Goal: Task Accomplishment & Management: Use online tool/utility

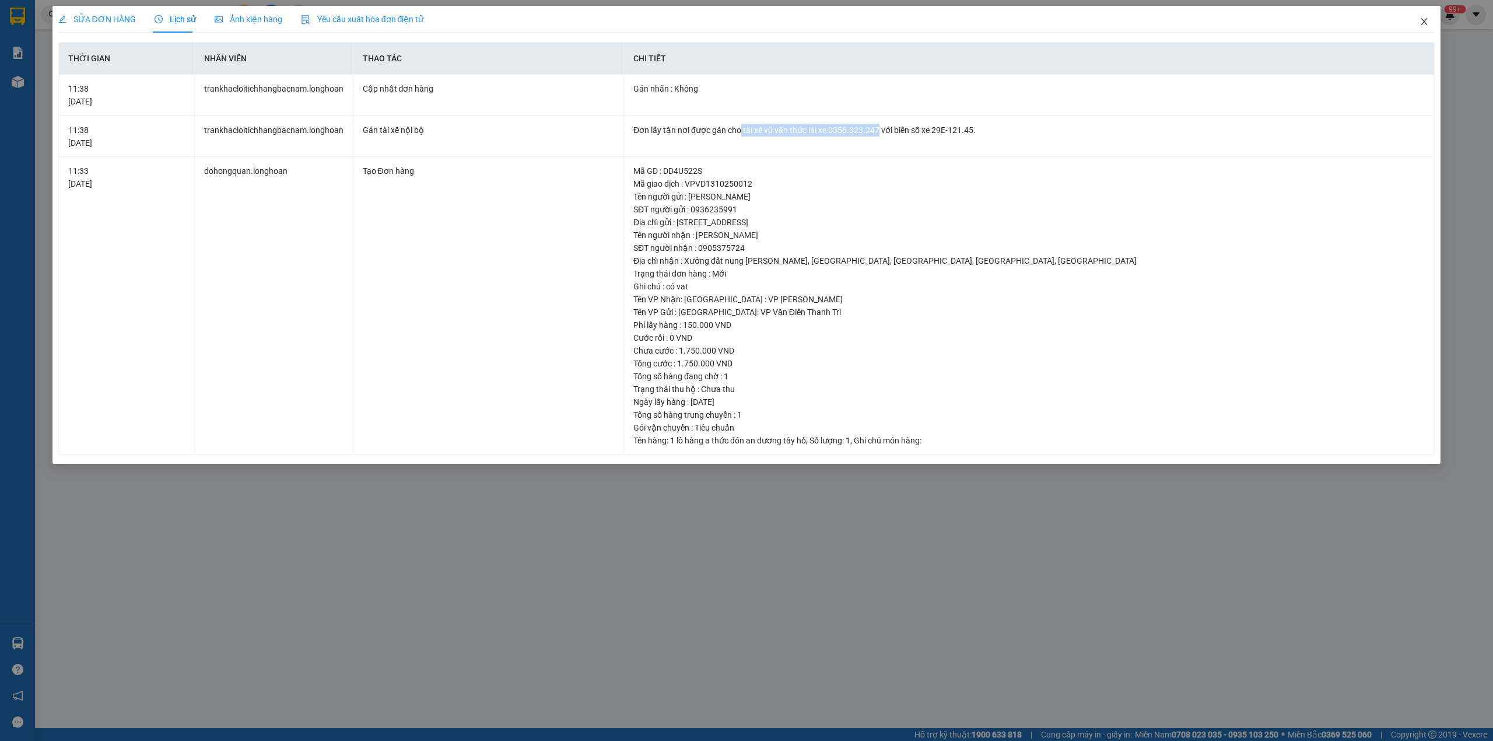
drag, startPoint x: 1432, startPoint y: 20, endPoint x: 1258, endPoint y: 31, distance: 174.7
click at [1426, 21] on span "Close" at bounding box center [1424, 22] width 33 height 33
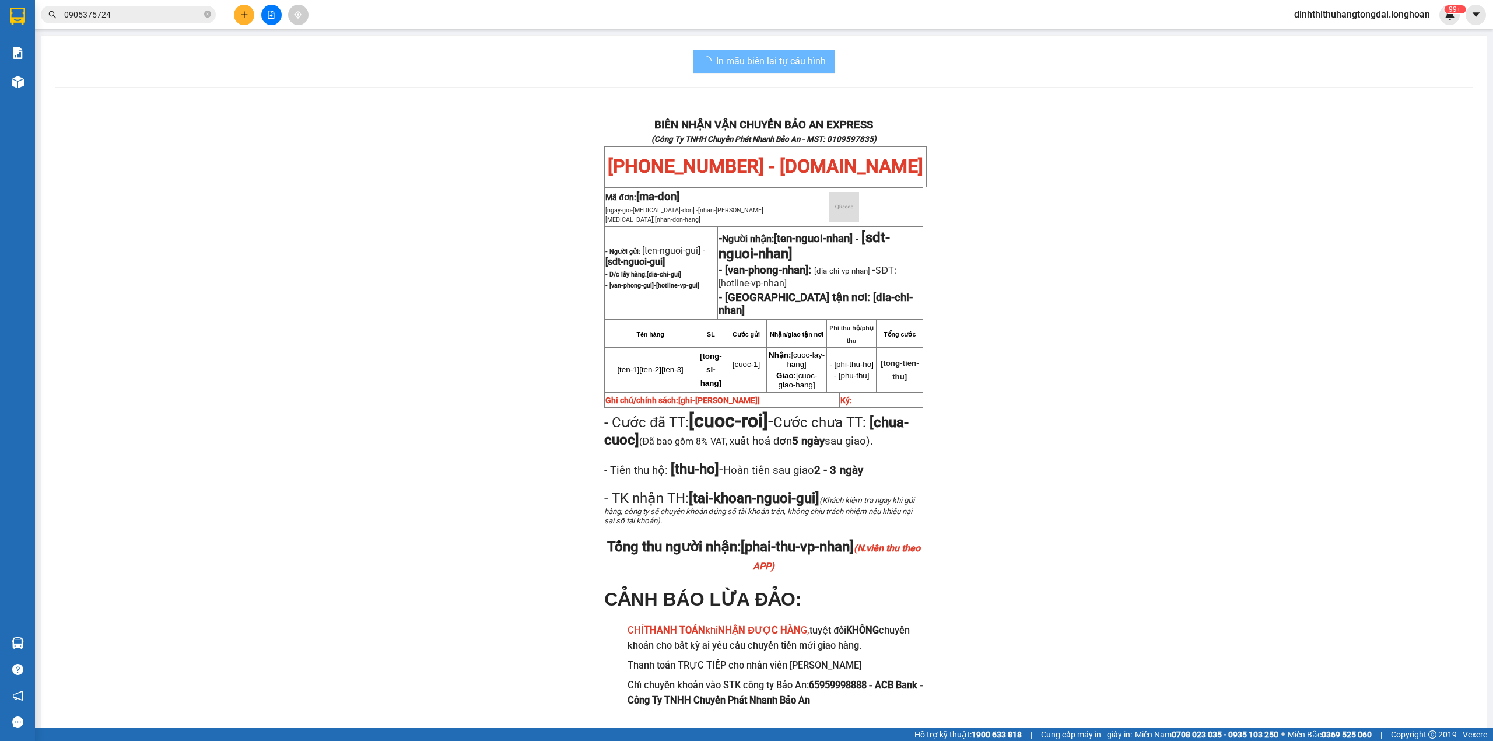
click at [103, 8] on input "0905375724" at bounding box center [133, 14] width 138 height 13
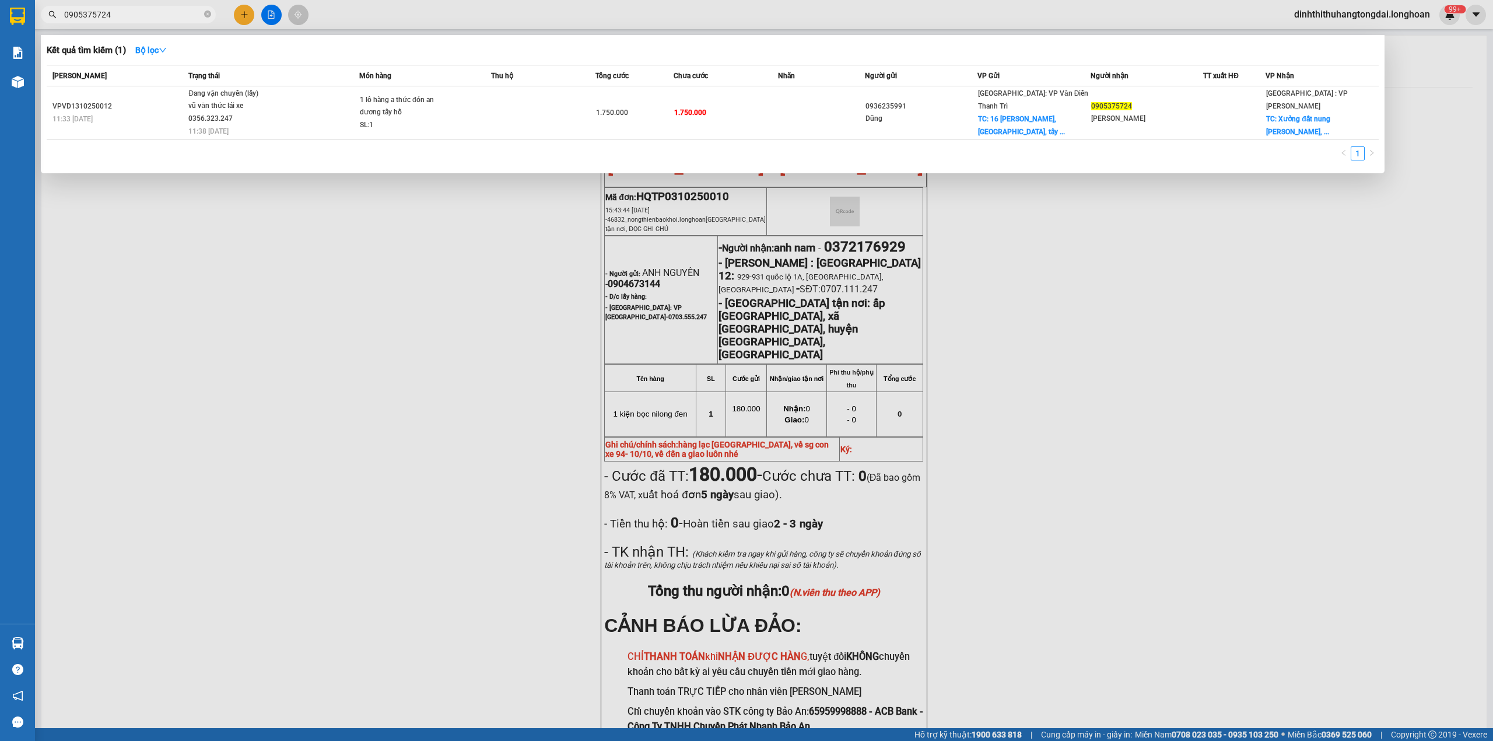
click at [117, 12] on input "0905375724" at bounding box center [133, 14] width 138 height 13
paste input "961050"
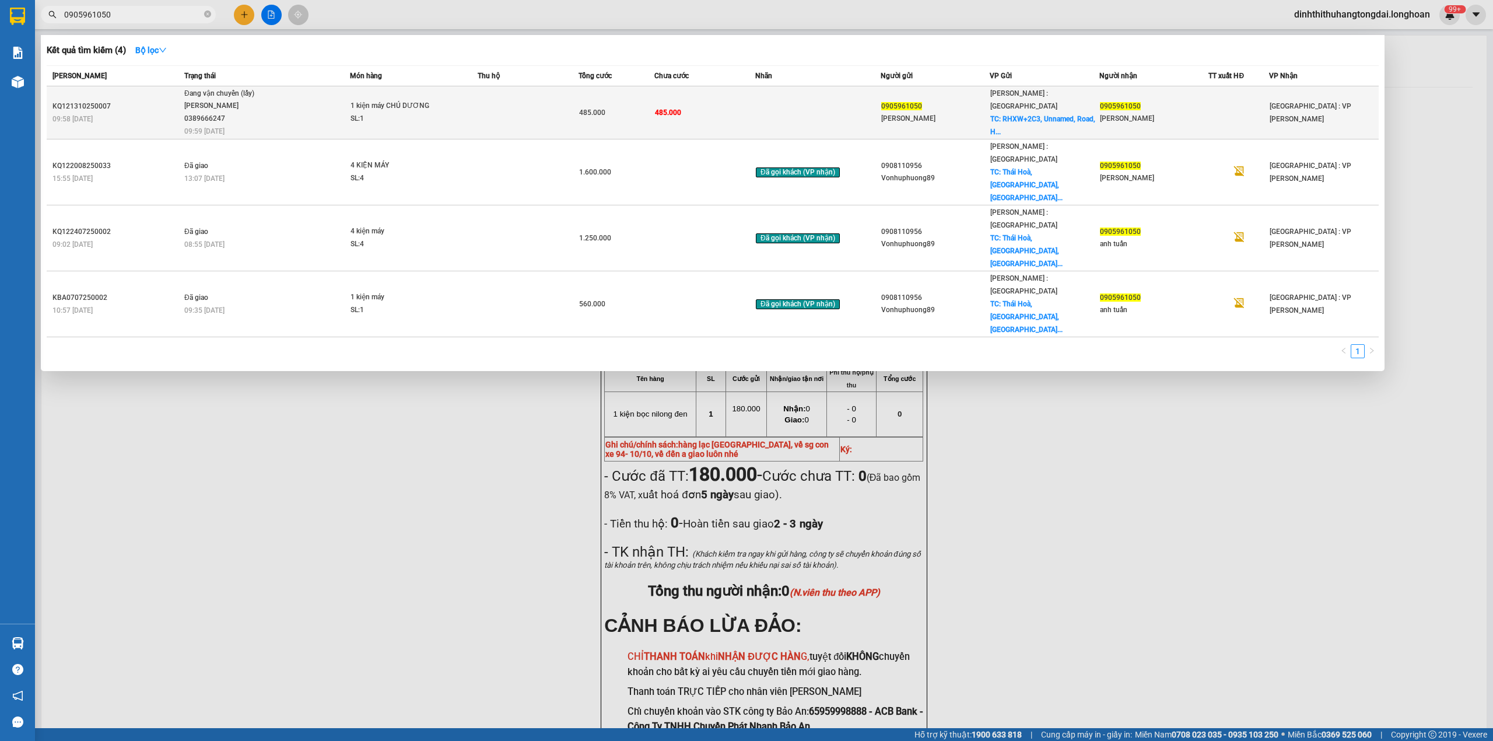
type input "0905961050"
click at [292, 91] on span "Đang vận chuyển (lấy) [PERSON_NAME] 0389666247 09:59 [DATE]" at bounding box center [266, 111] width 165 height 48
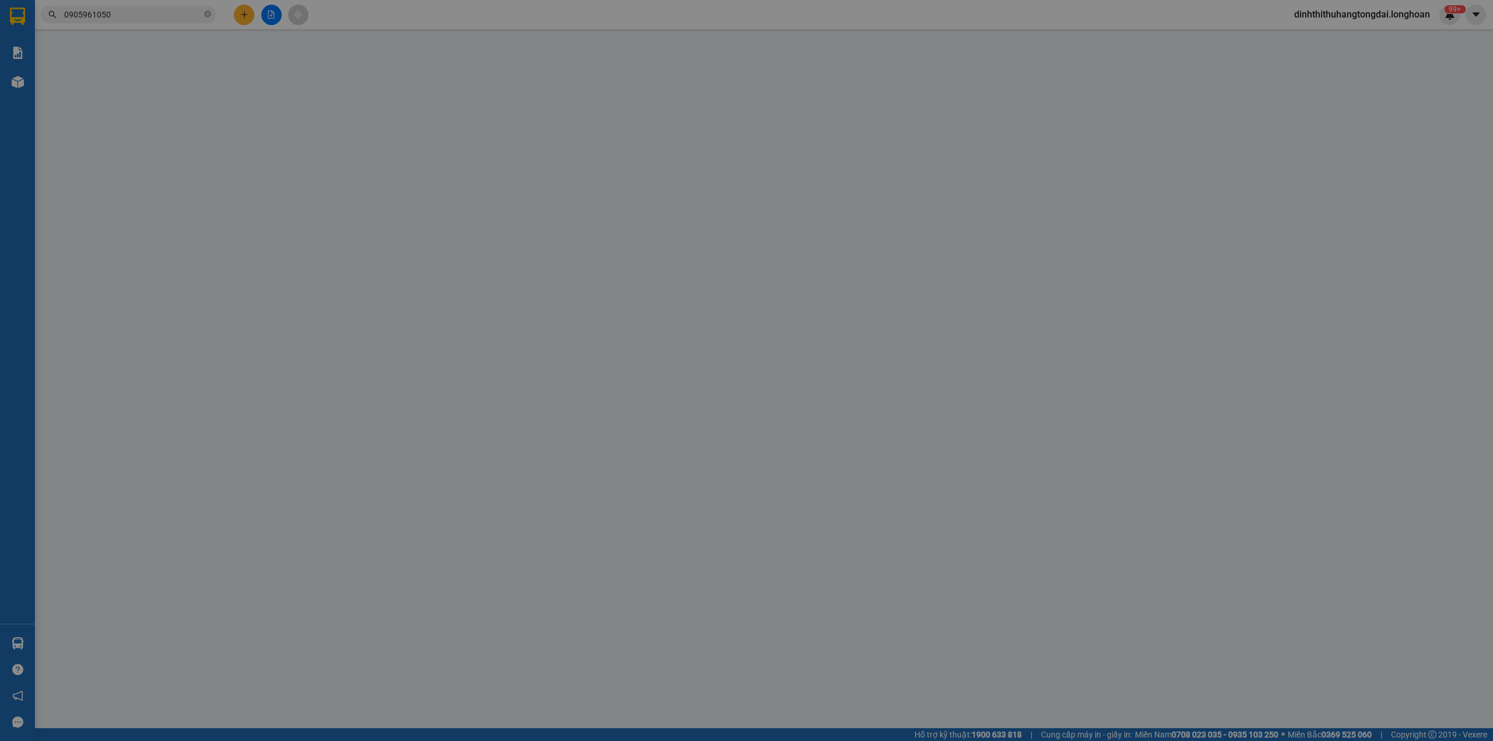
type input "0905961050"
type input "[PERSON_NAME]"
checkbox input "true"
type input "RHXW+2C3, Unnamed, Road, [GEOGRAPHIC_DATA], [GEOGRAPHIC_DATA], [GEOGRAPHIC_DATA]"
type input "0905961050"
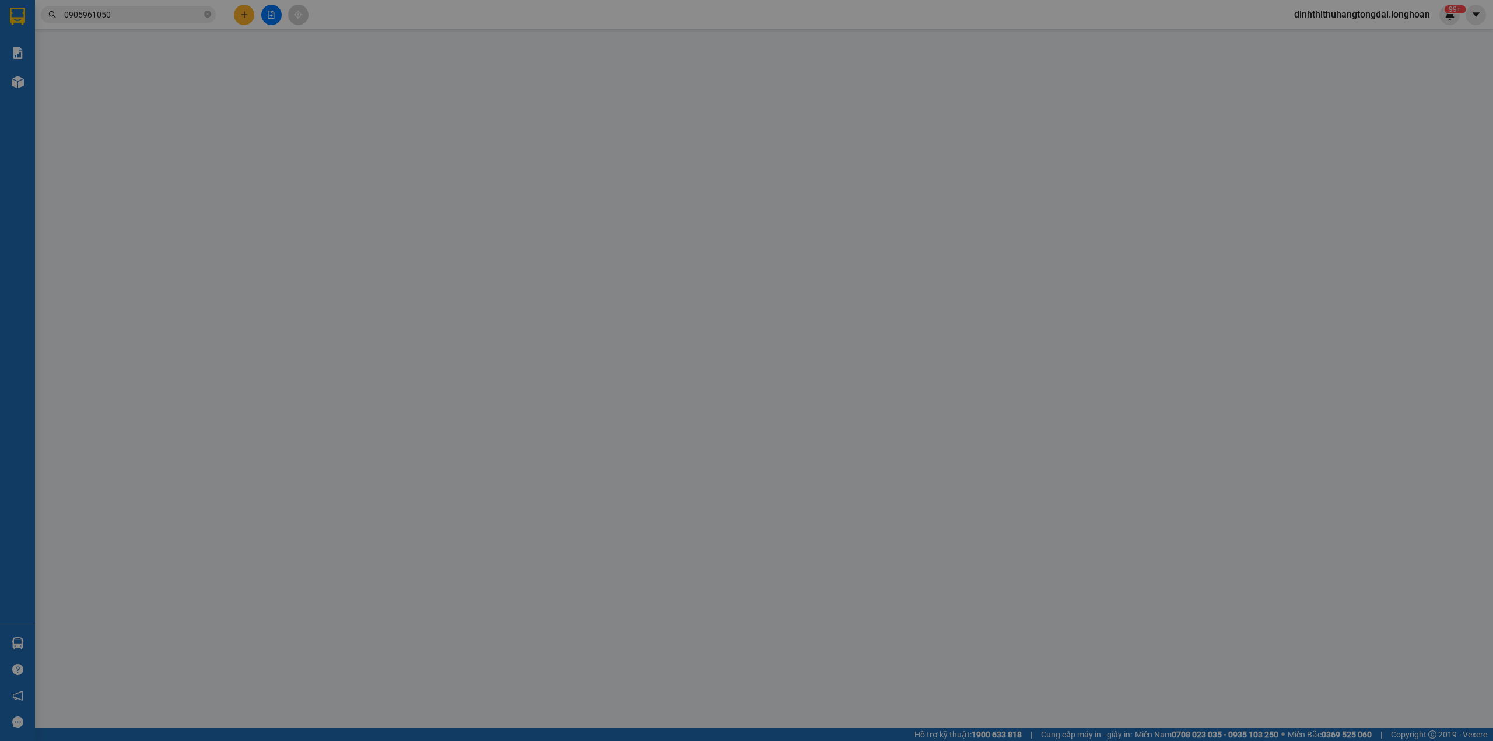
type input "[PERSON_NAME]"
type input "0"
type input "485.000"
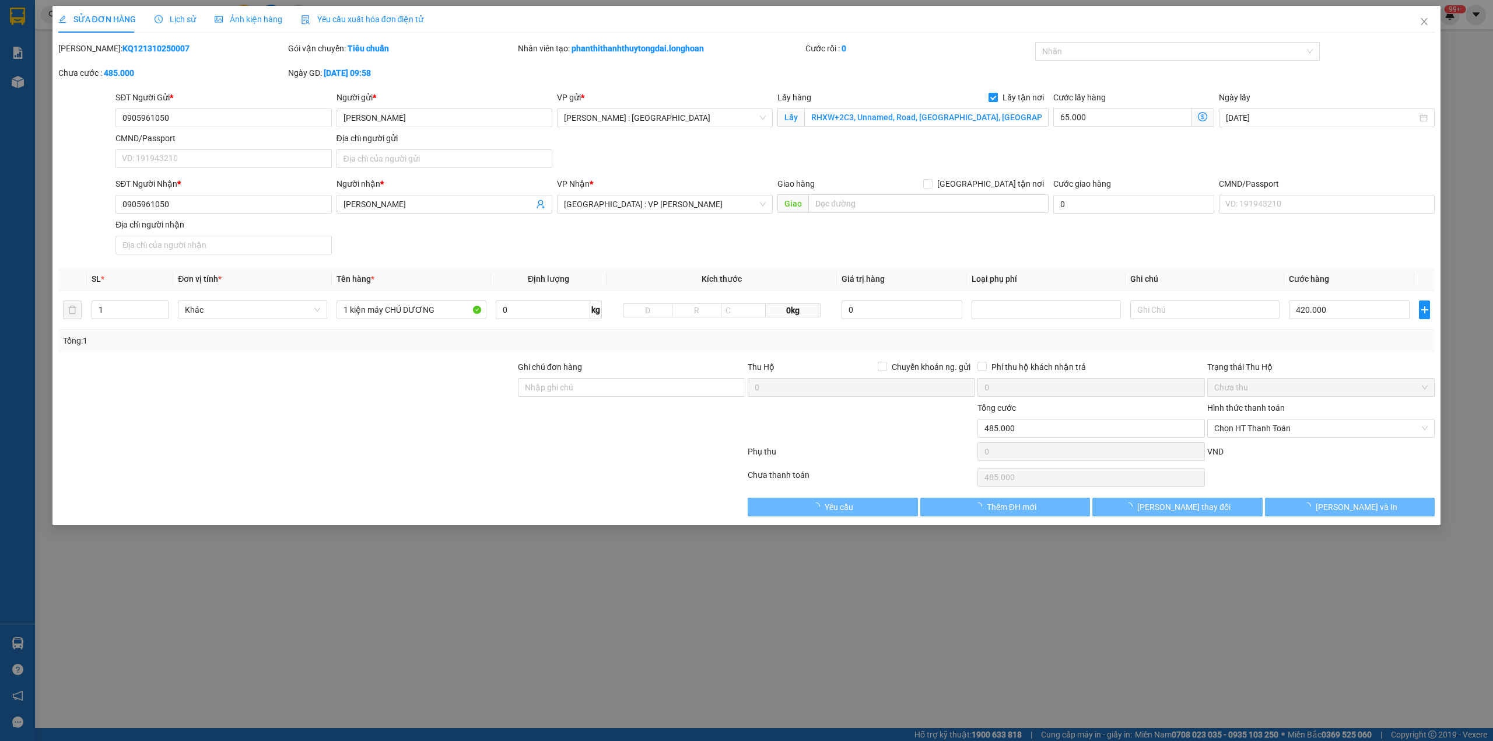
click at [180, 15] on span "Lịch sử" at bounding box center [175, 19] width 41 height 9
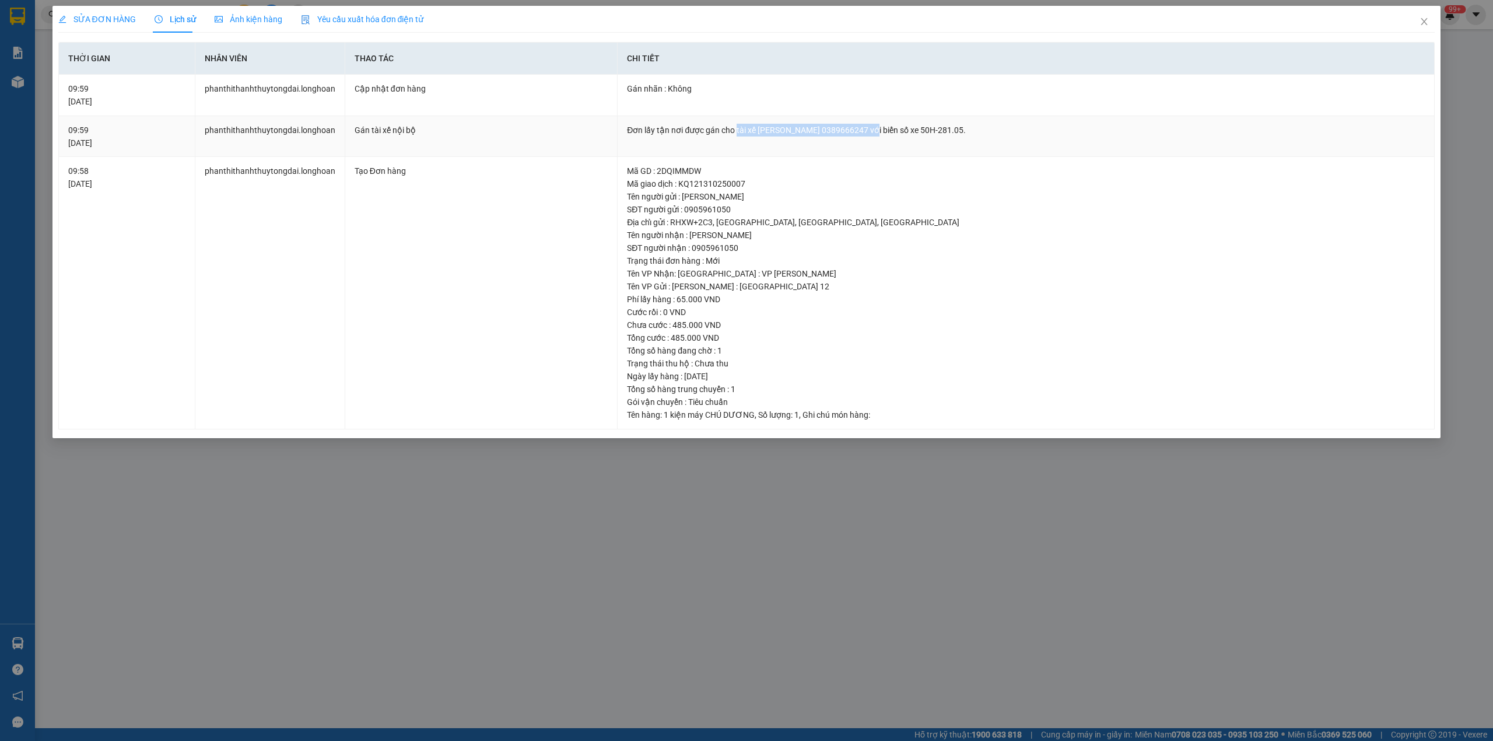
drag, startPoint x: 735, startPoint y: 129, endPoint x: 883, endPoint y: 119, distance: 148.4
click at [883, 119] on td "Đơn lấy tận nơi được gán cho tài xế [PERSON_NAME] 0389666247 với biển số xe 50H…" at bounding box center [1025, 136] width 817 height 41
copy div "tài xế [PERSON_NAME] 0389666247"
